Goal: Task Accomplishment & Management: Manage account settings

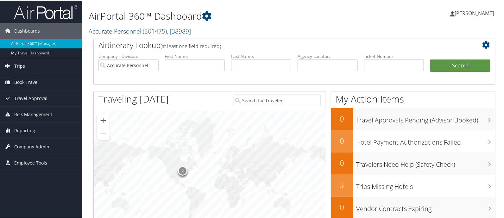
click at [21, 67] on span "Trips" at bounding box center [19, 66] width 11 height 16
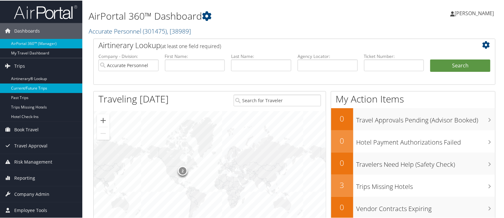
click at [24, 89] on link "Current/Future Trips" at bounding box center [41, 87] width 82 height 9
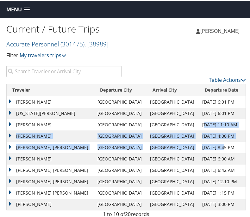
drag, startPoint x: 196, startPoint y: 123, endPoint x: 213, endPoint y: 148, distance: 29.9
click at [213, 148] on tbody "YAHADIRA CHAVEZ Chicago Cleveland Sep 2, 2025 6:01 PM Sep 6, 2025 9:59 AM D7RWT…" at bounding box center [126, 153] width 239 height 114
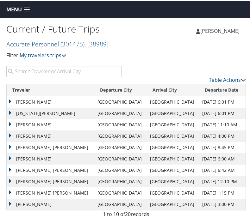
click at [211, 159] on td "Sep 8, 2025 6:00 AM" at bounding box center [222, 157] width 46 height 11
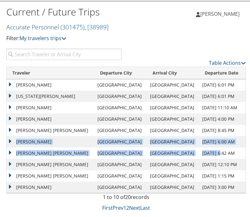
drag, startPoint x: 207, startPoint y: 152, endPoint x: 14, endPoint y: 139, distance: 193.3
click at [14, 139] on tbody "YAHADIRA CHAVEZ Chicago Cleveland Sep 2, 2025 6:01 PM Sep 6, 2025 9:59 AM D7RWT…" at bounding box center [126, 135] width 239 height 114
click at [133, 205] on link "Next" at bounding box center [134, 207] width 11 height 7
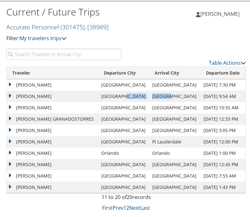
drag, startPoint x: 145, startPoint y: 94, endPoint x: 178, endPoint y: 95, distance: 32.6
click at [178, 95] on tr "JOHN TED GONNELLA Nashville Chicago Sep 14, 2025 9:54 AM Sep 14, 2025 11:48 AM …" at bounding box center [126, 95] width 239 height 11
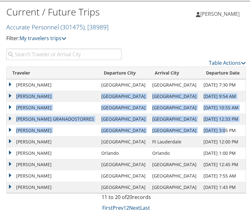
drag, startPoint x: 202, startPoint y: 129, endPoint x: 16, endPoint y: 92, distance: 189.6
click at [16, 92] on tbody "CLARICE ANNE SHIU Toronto Toronto Sep 10, 2025 7:30 PM Sep 11, 2025 11:00 AM D3…" at bounding box center [126, 135] width 239 height 114
click at [80, 91] on td "JOHN TED GONNELLA" at bounding box center [52, 95] width 91 height 11
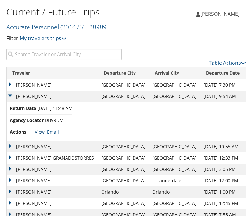
click at [37, 130] on link "View" at bounding box center [40, 131] width 10 height 6
click at [28, 95] on td "JOHN TED GONNELLA" at bounding box center [52, 95] width 91 height 11
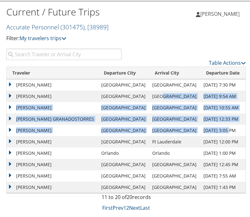
drag, startPoint x: 216, startPoint y: 130, endPoint x: 158, endPoint y: 94, distance: 68.0
click at [158, 94] on tbody "CLARICE ANNE SHIU Toronto Toronto Sep 10, 2025 7:30 PM Sep 11, 2025 11:00 AM D3…" at bounding box center [126, 135] width 239 height 114
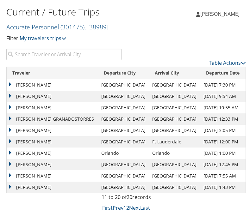
click at [206, 143] on td "Sep 15, 2025 12:00 PM" at bounding box center [222, 140] width 45 height 11
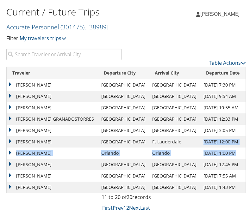
drag, startPoint x: 191, startPoint y: 139, endPoint x: 220, endPoint y: 154, distance: 32.5
click at [220, 154] on tbody "CLARICE ANNE SHIU Toronto Toronto Sep 10, 2025 7:30 PM Sep 11, 2025 11:00 AM D3…" at bounding box center [126, 135] width 239 height 114
click at [8, 152] on td "DIANE VANDYCK" at bounding box center [52, 152] width 91 height 11
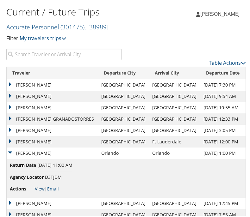
click at [39, 187] on link "View" at bounding box center [40, 188] width 10 height 6
click at [9, 152] on td "DIANE VANDYCK" at bounding box center [52, 152] width 91 height 11
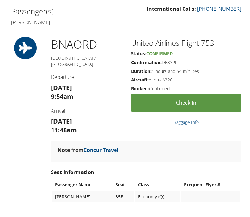
scroll to position [237, 0]
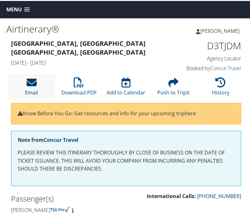
click at [30, 82] on icon at bounding box center [32, 82] width 10 height 10
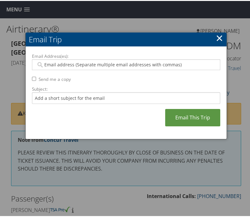
click at [49, 62] on input "Email Address(es):" at bounding box center [125, 64] width 178 height 6
type input "ksan"
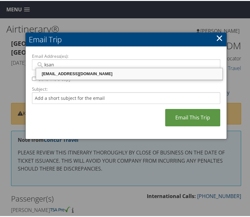
click at [55, 76] on div "ksanchez@accurateusa.com" at bounding box center [129, 73] width 184 height 6
type input "ksanchez@accurateusa.com"
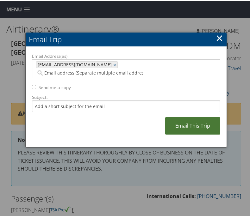
click at [180, 117] on link "Email This Trip" at bounding box center [192, 124] width 55 height 17
